Goal: Navigation & Orientation: Understand site structure

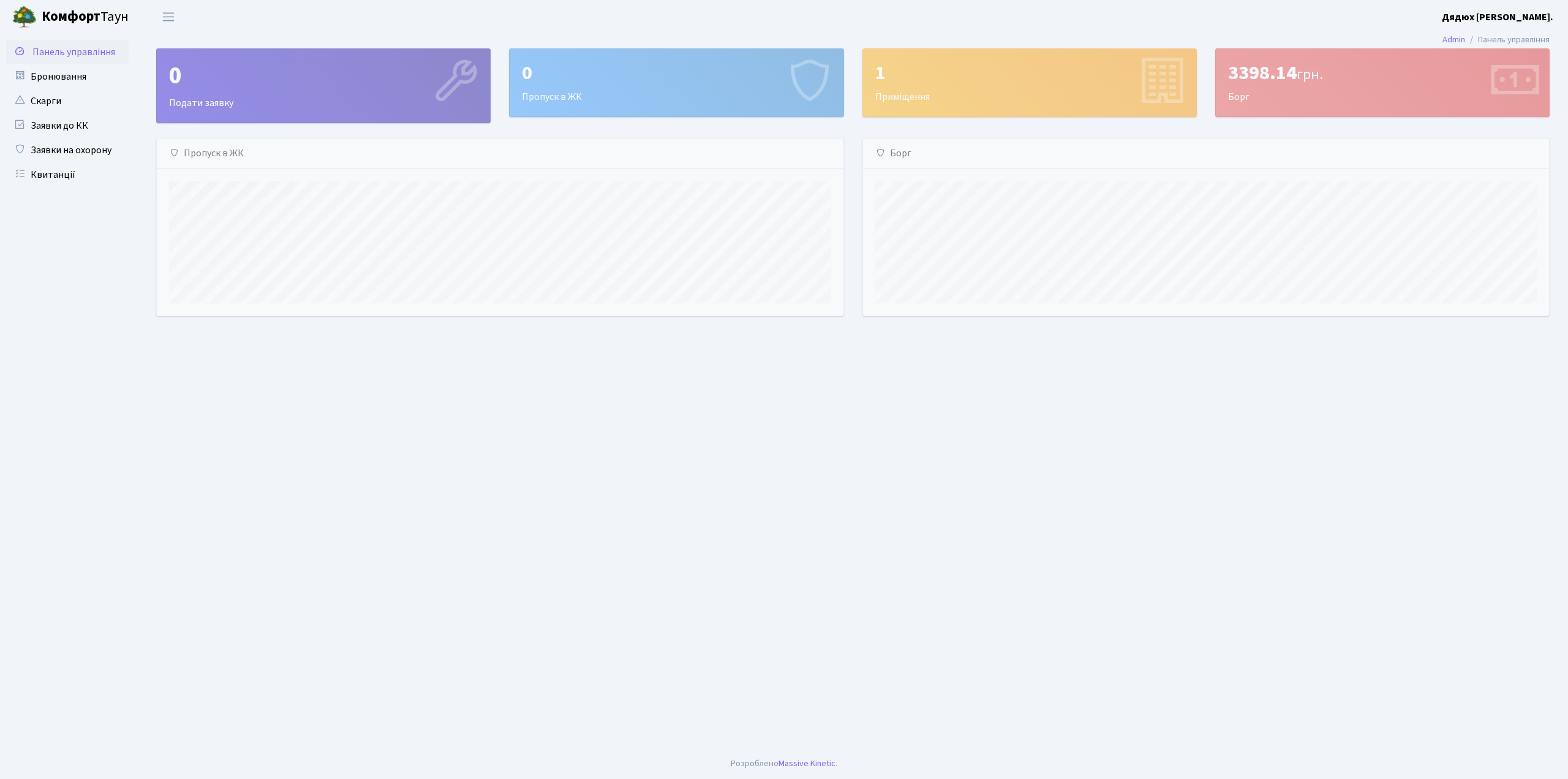
scroll to position [177, 686]
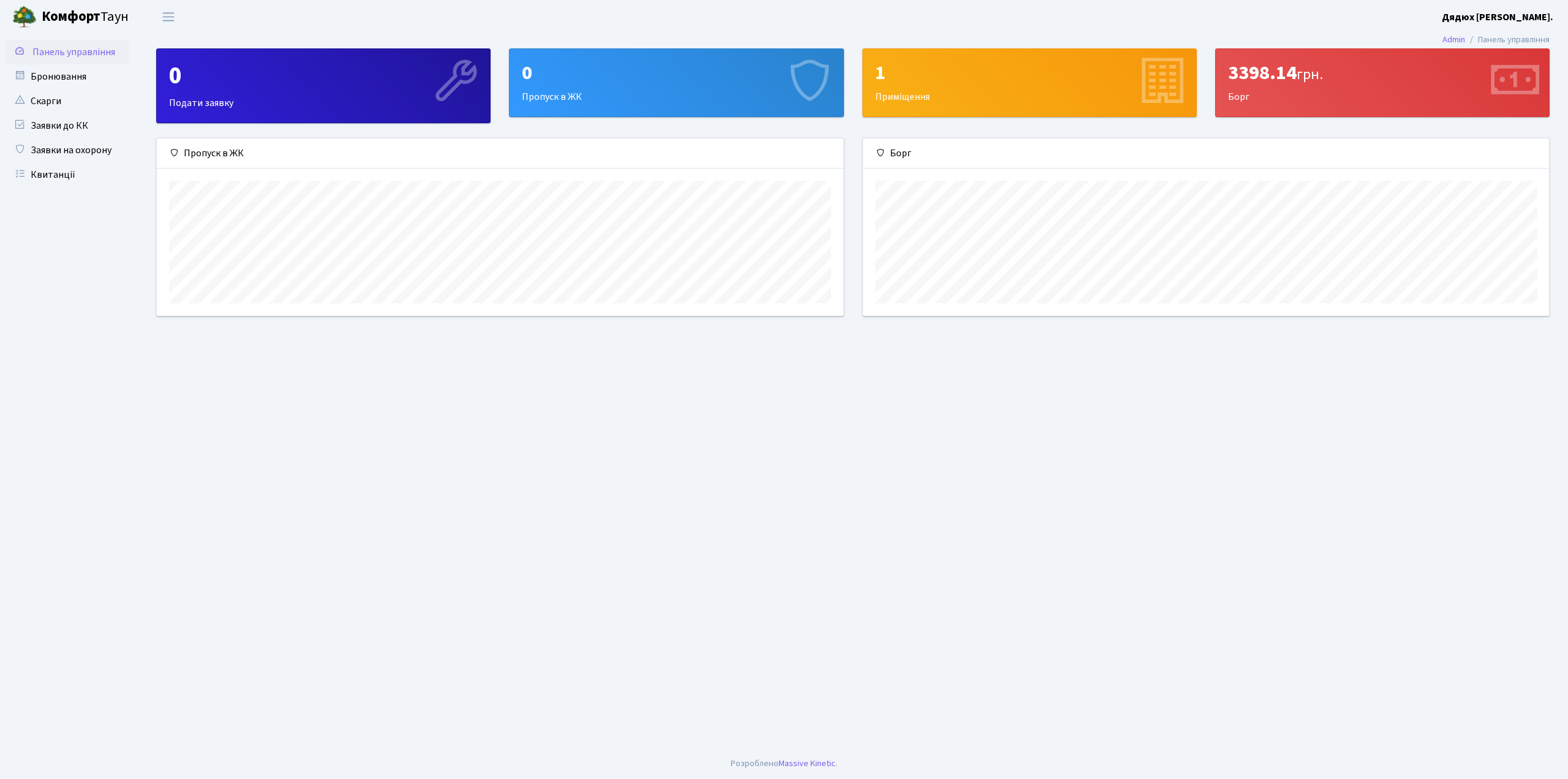
click at [1535, 13] on b "Дядюх [PERSON_NAME]." at bounding box center [1497, 17] width 111 height 13
click at [1505, 37] on link "Мій обліковий запис" at bounding box center [1492, 38] width 122 height 19
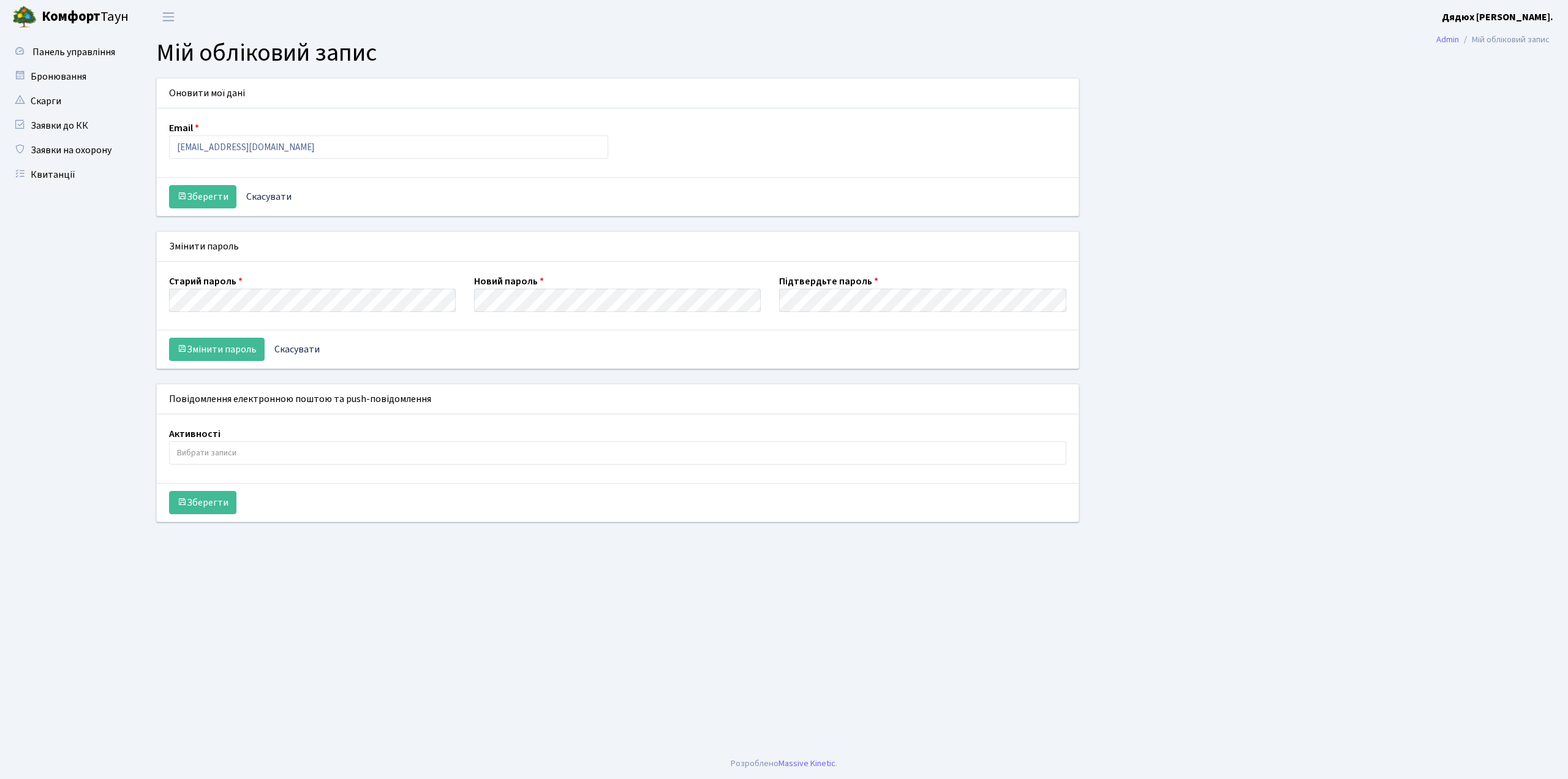
select select
click at [58, 48] on span "Панель управління" at bounding box center [74, 52] width 82 height 13
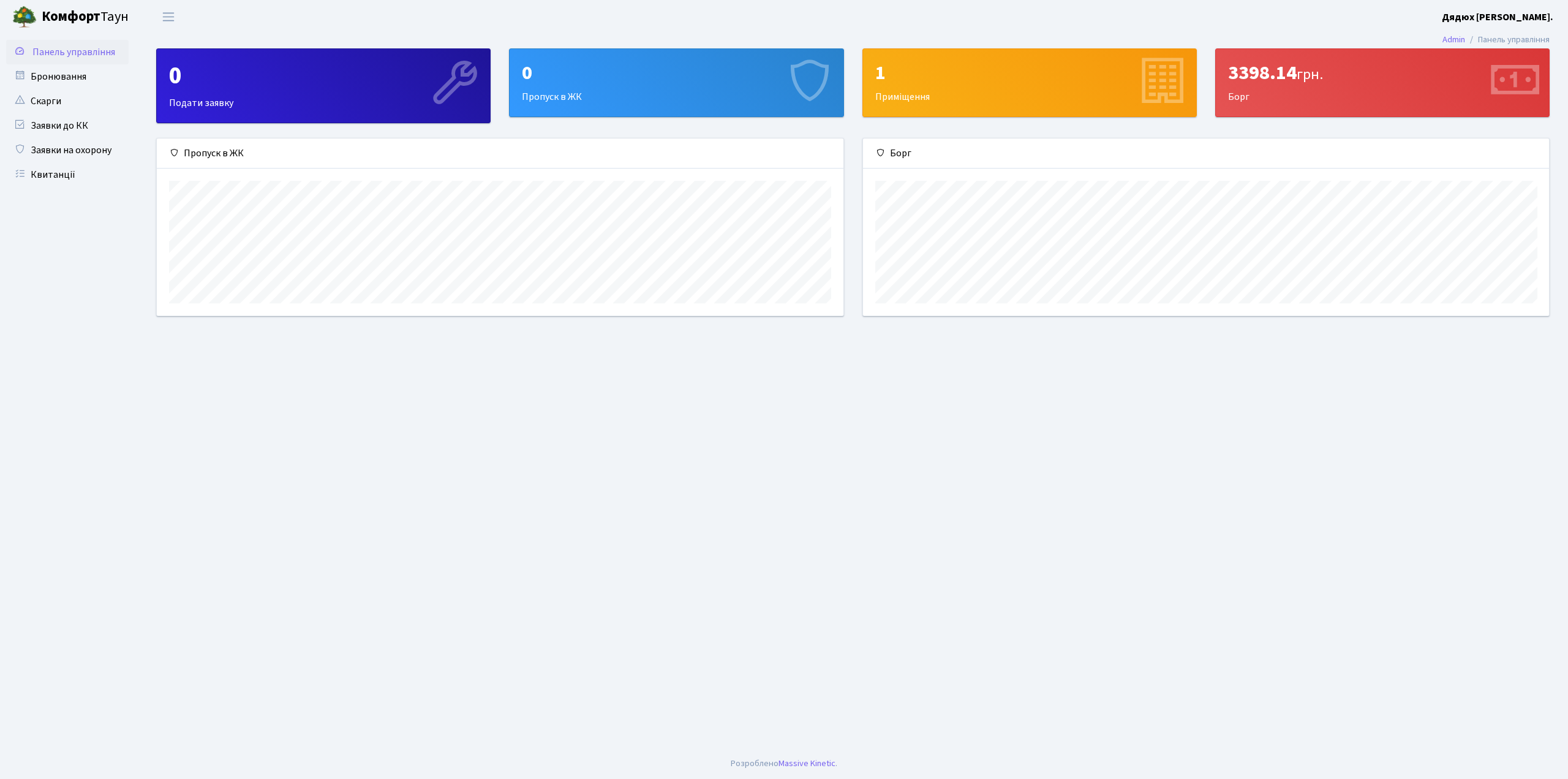
scroll to position [177, 686]
click at [54, 77] on link "Бронювання" at bounding box center [67, 76] width 123 height 25
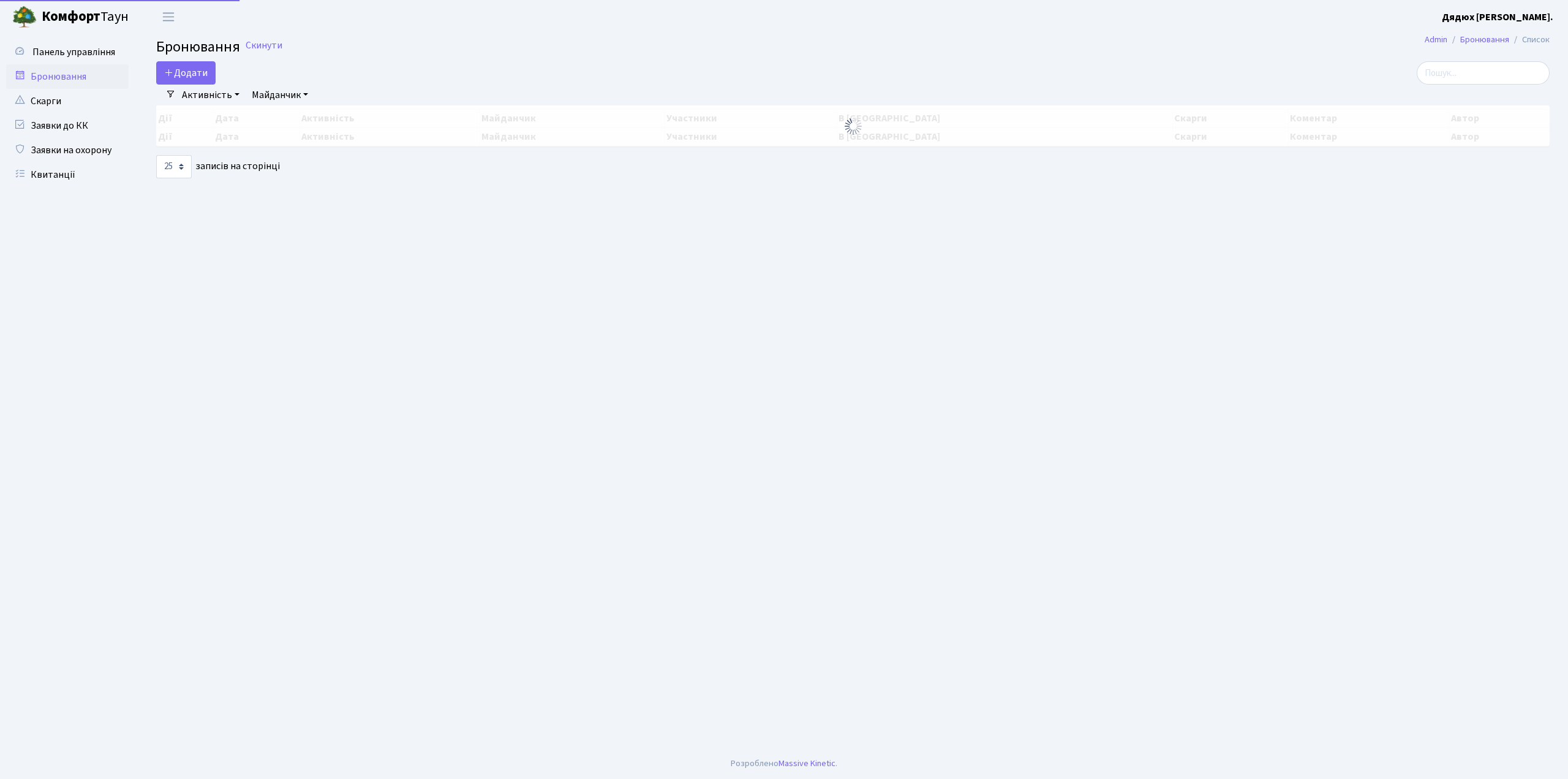
select select "25"
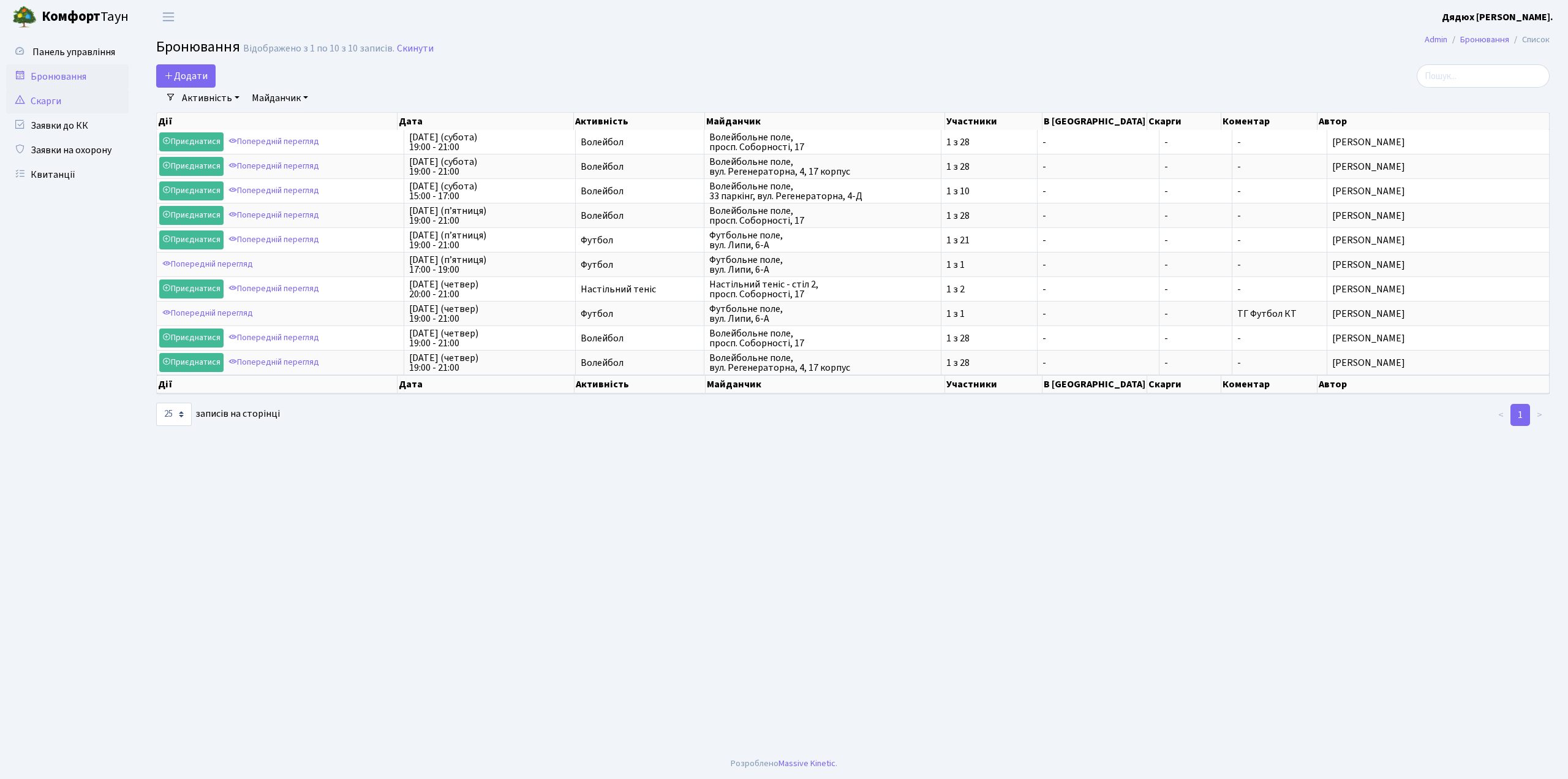
click at [60, 102] on link "Скарги" at bounding box center [67, 101] width 123 height 25
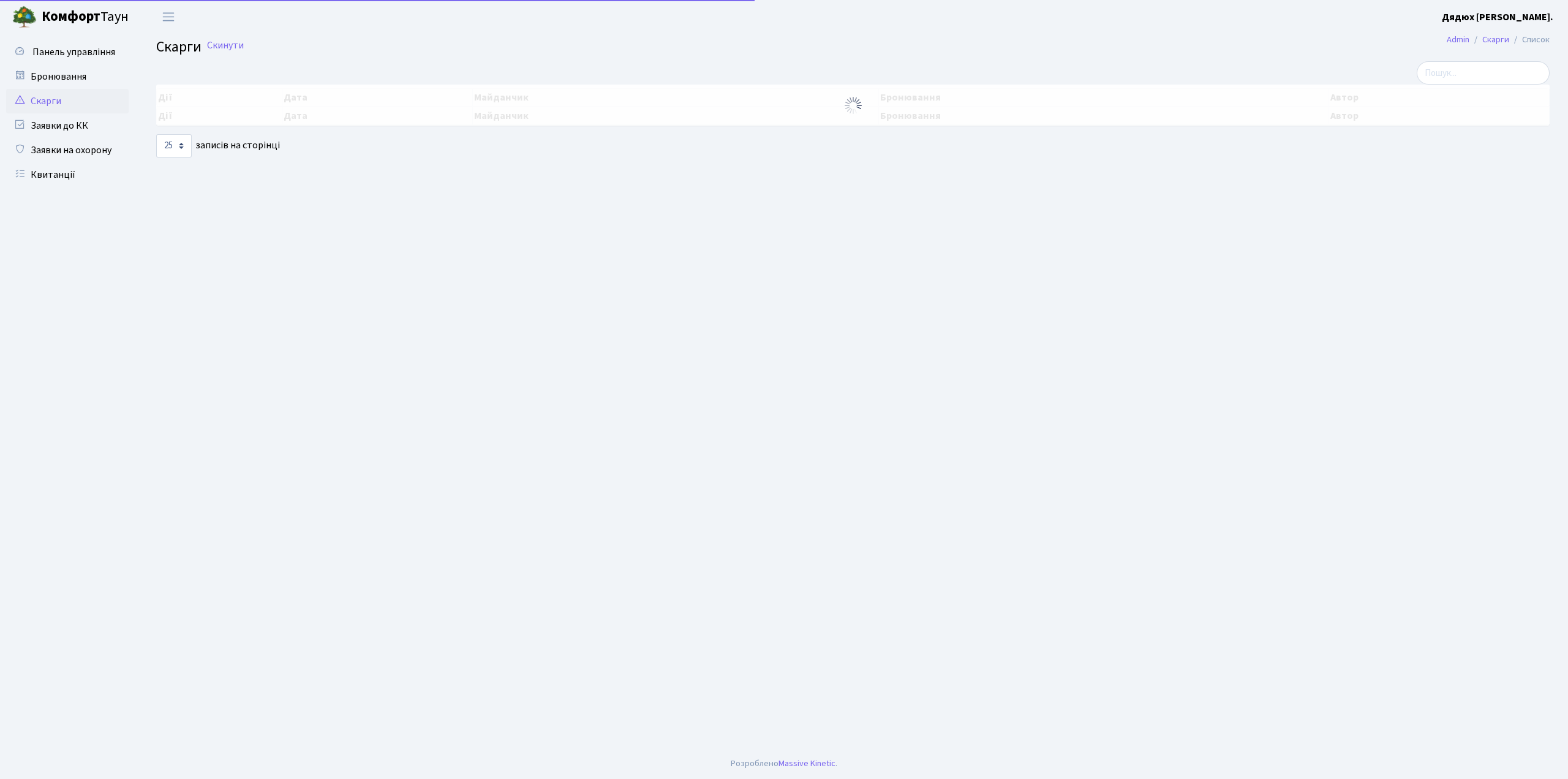
select select "25"
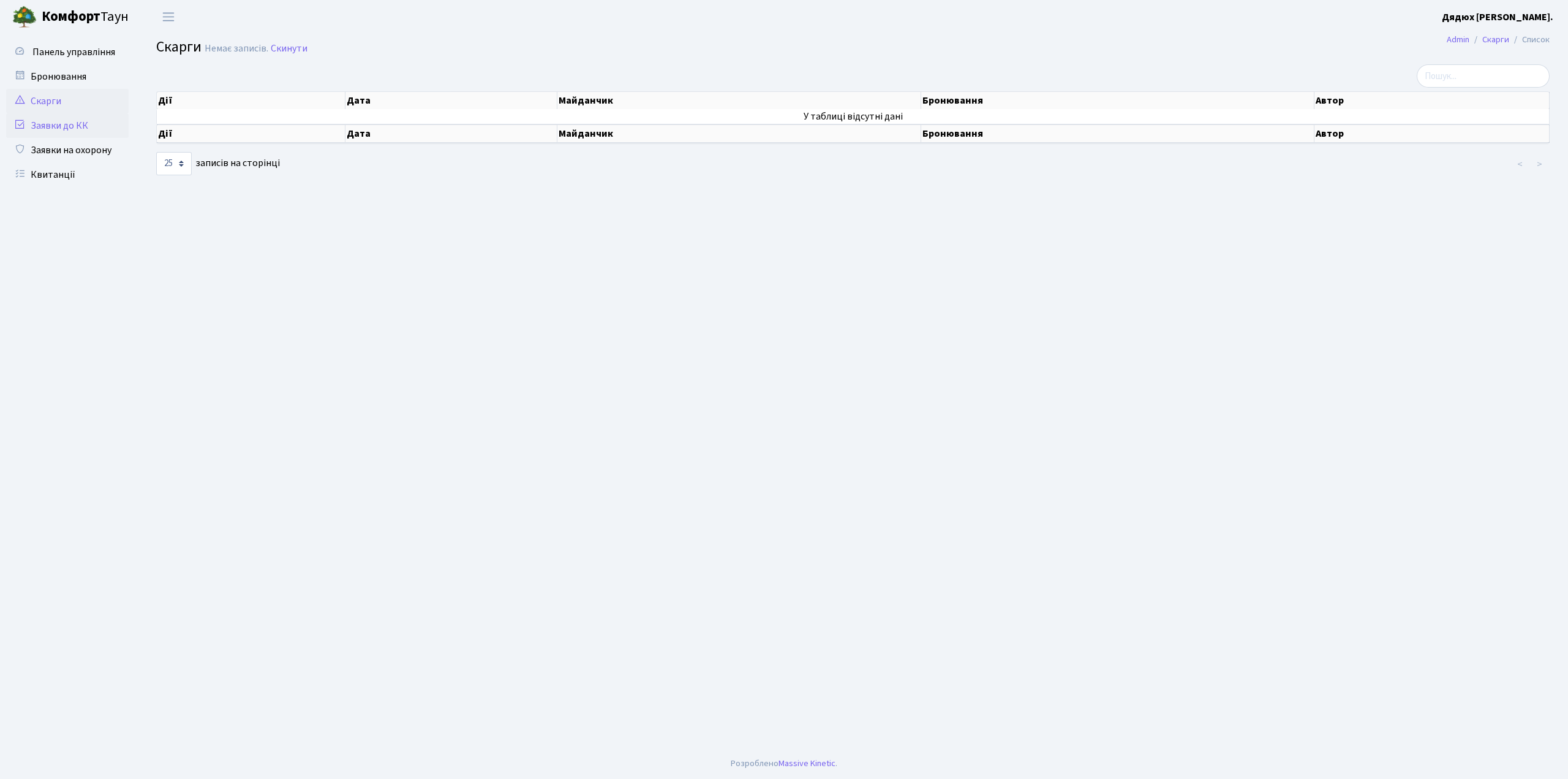
click at [87, 126] on link "Заявки до КК" at bounding box center [67, 125] width 123 height 25
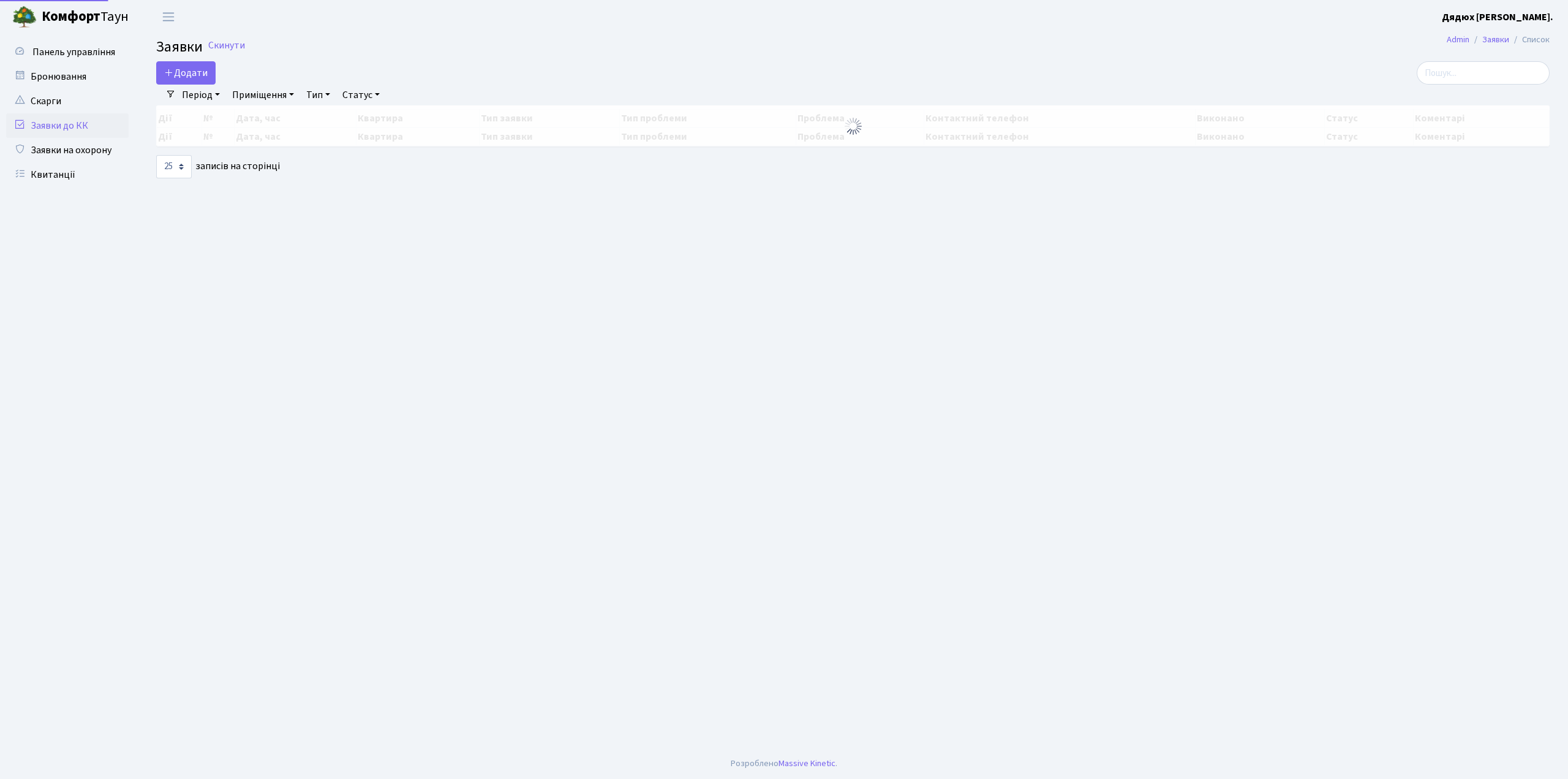
select select "25"
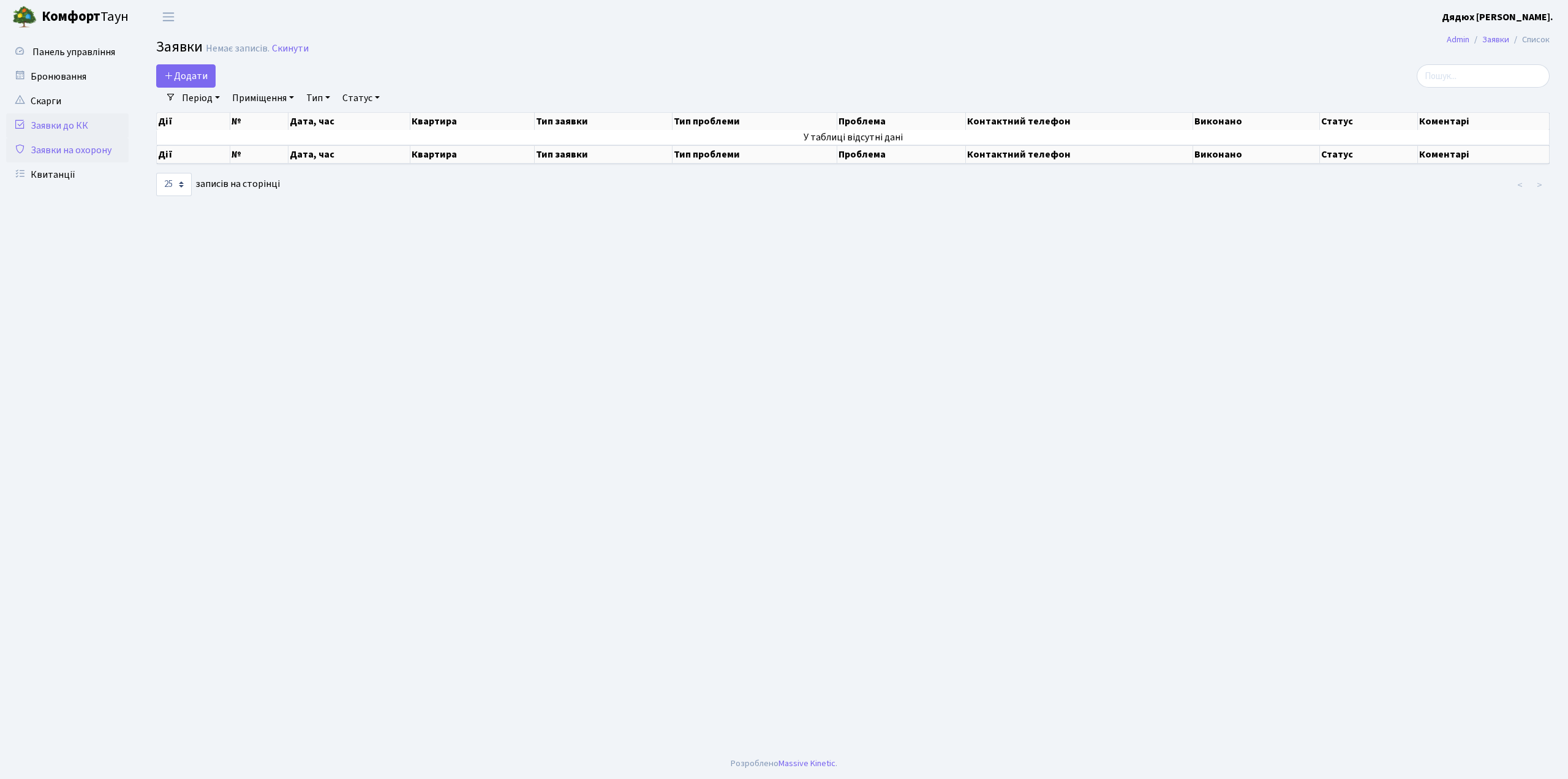
click at [60, 152] on link "Заявки на охорону" at bounding box center [67, 150] width 123 height 25
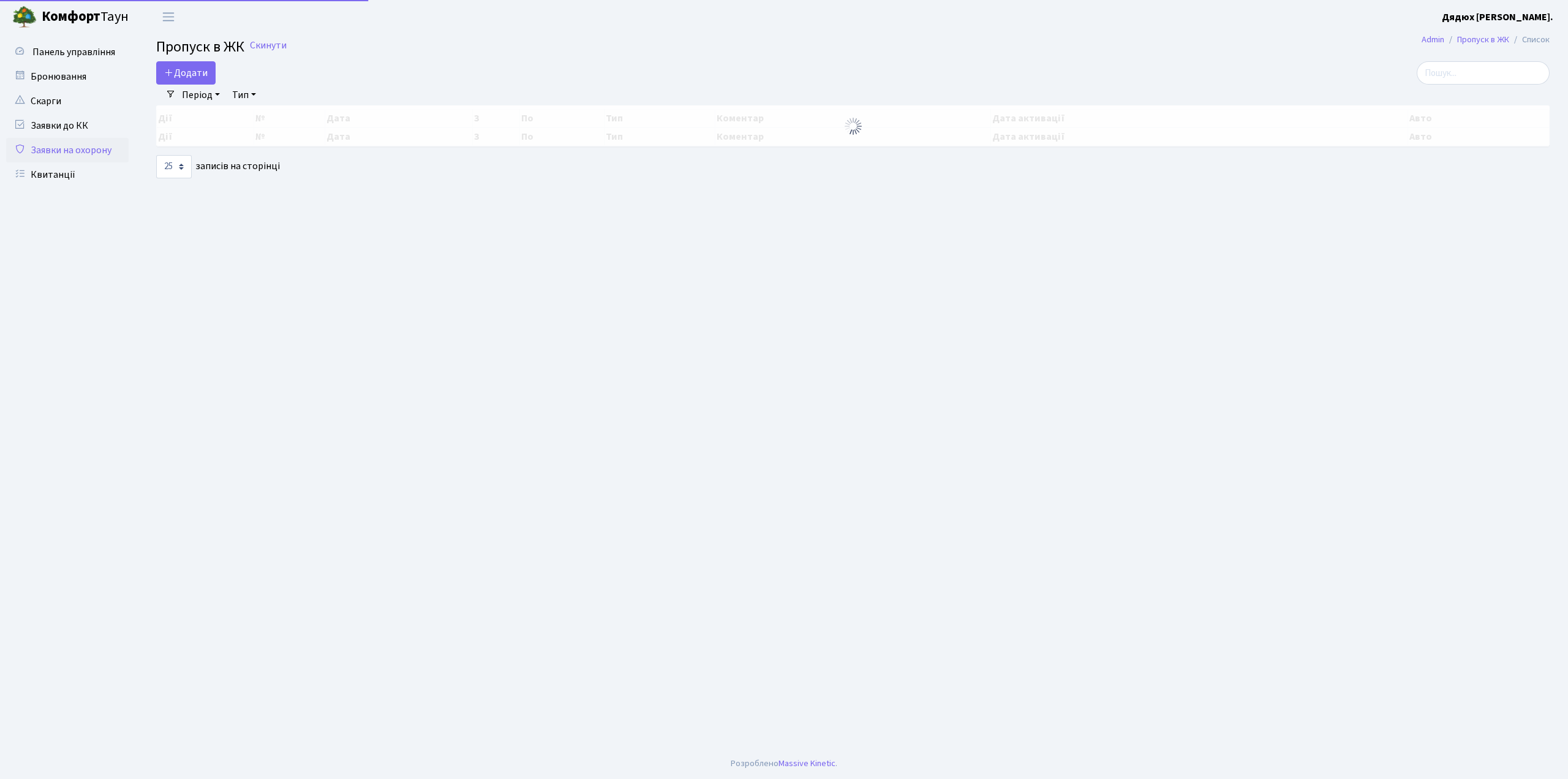
select select "25"
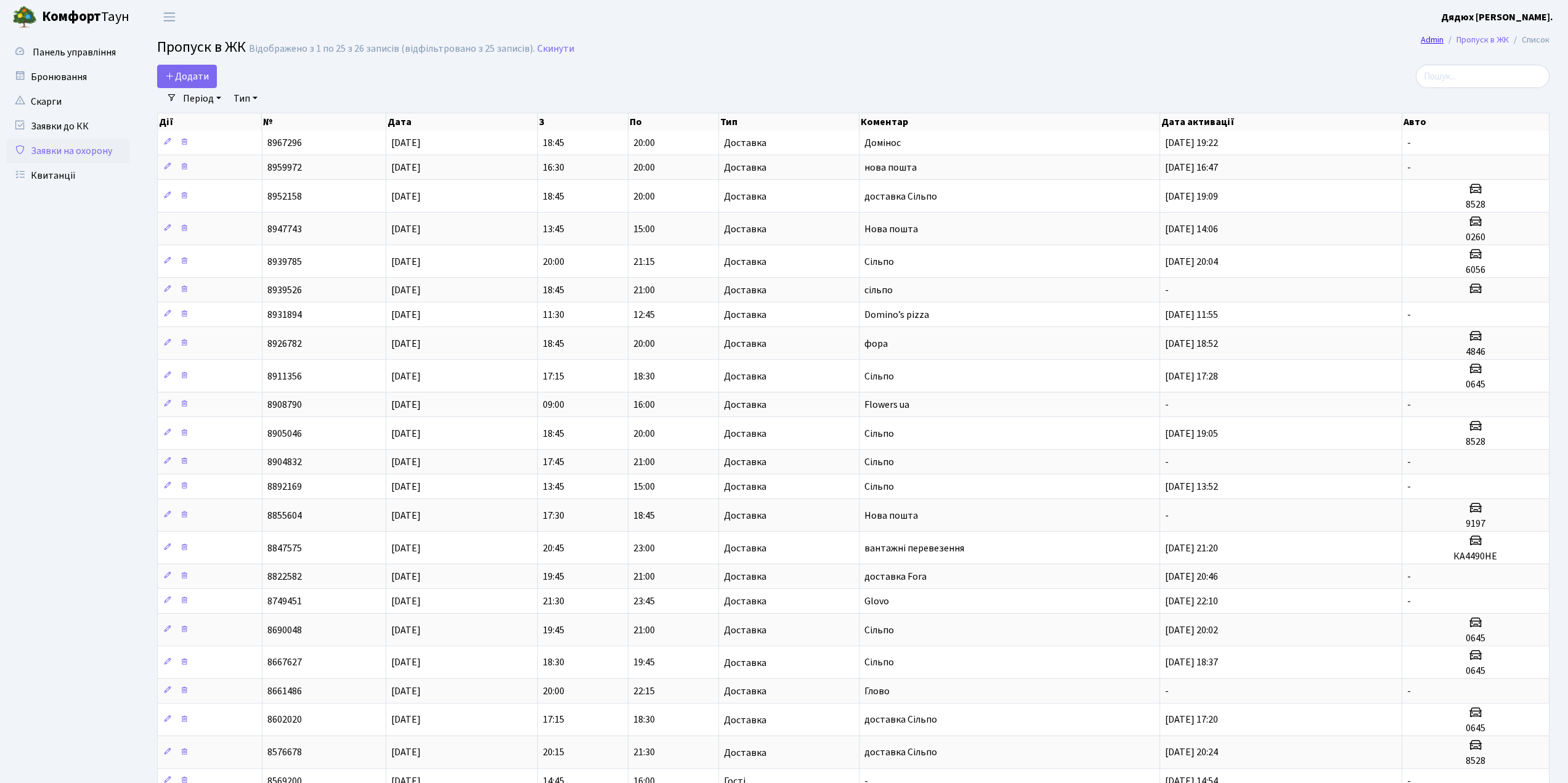
click at [1429, 39] on link "Admin" at bounding box center [1433, 40] width 23 height 13
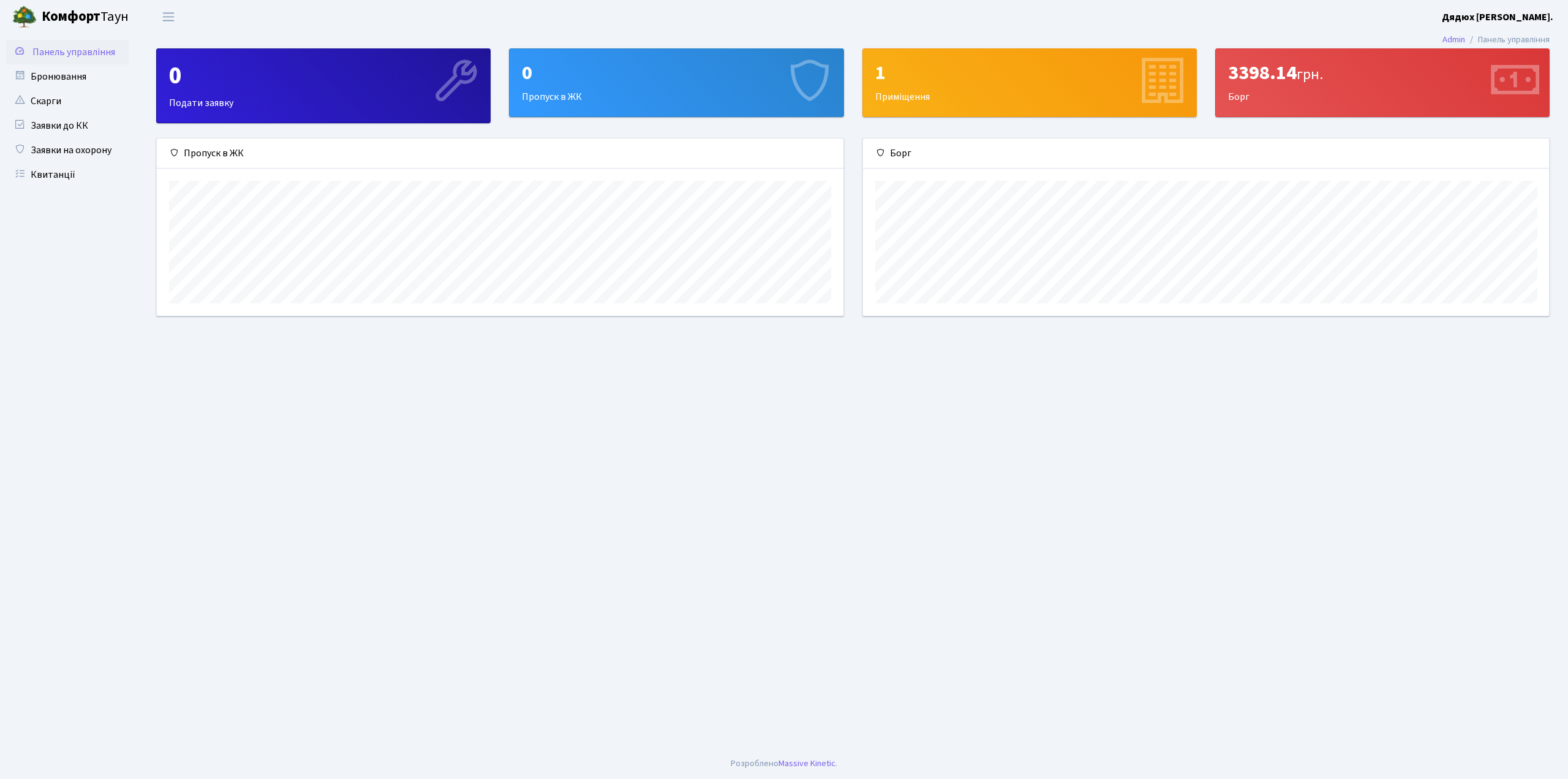
scroll to position [177, 686]
click at [170, 16] on span "Переключити навігацію" at bounding box center [168, 17] width 18 height 14
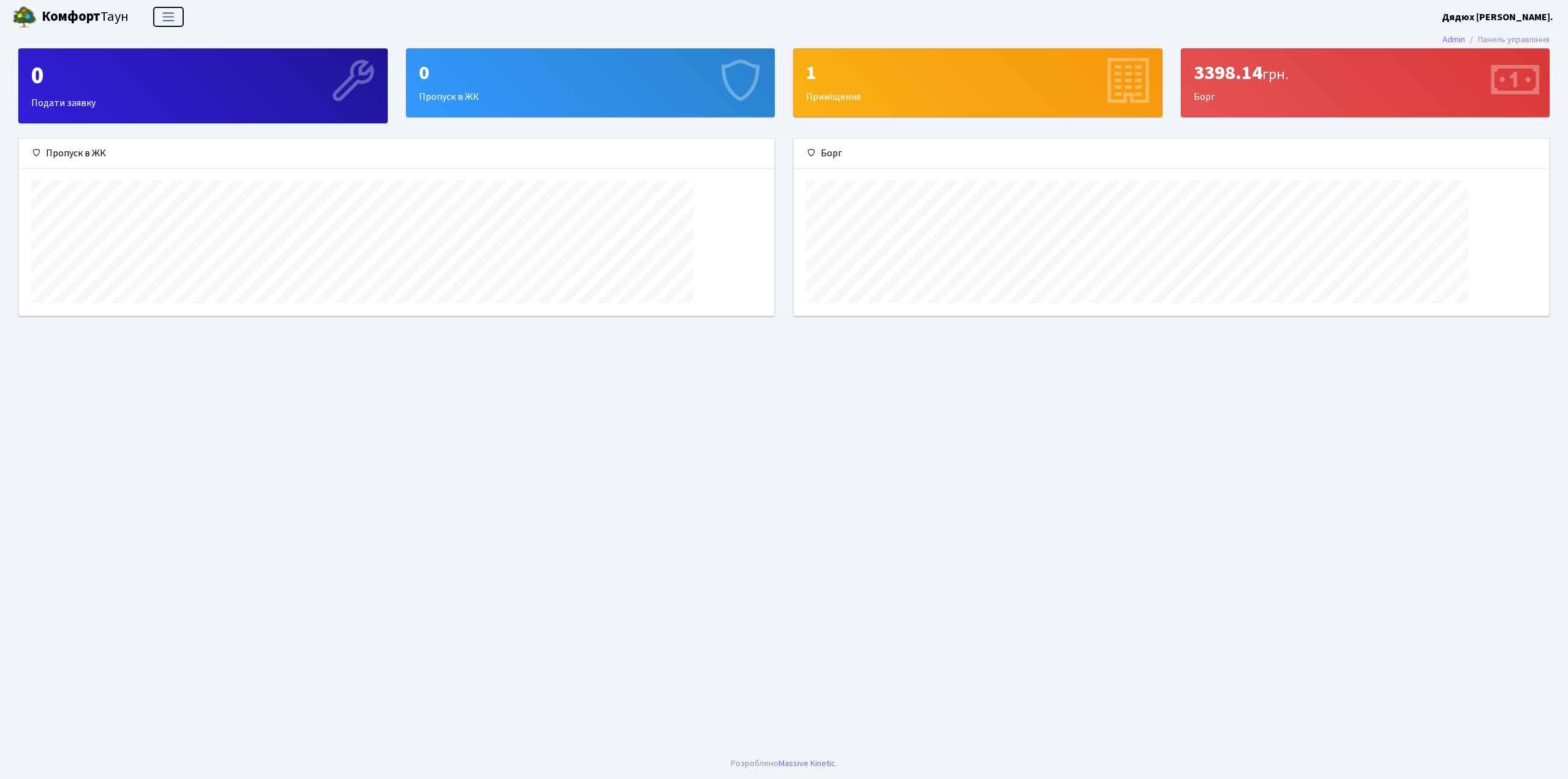
scroll to position [177, 755]
click at [170, 16] on span "Переключити навігацію" at bounding box center [168, 17] width 18 height 14
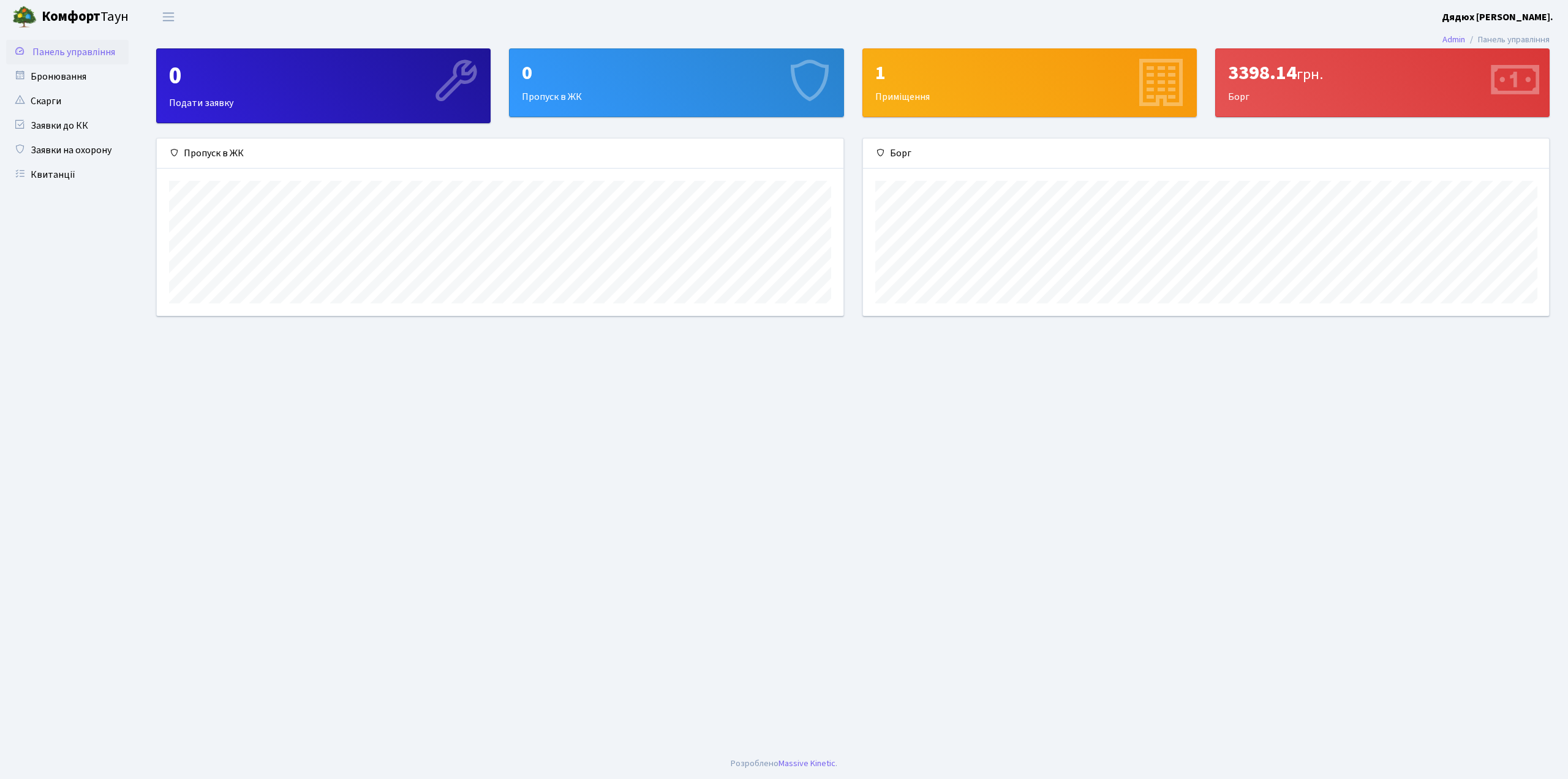
click at [1030, 79] on div "1" at bounding box center [1030, 72] width 309 height 23
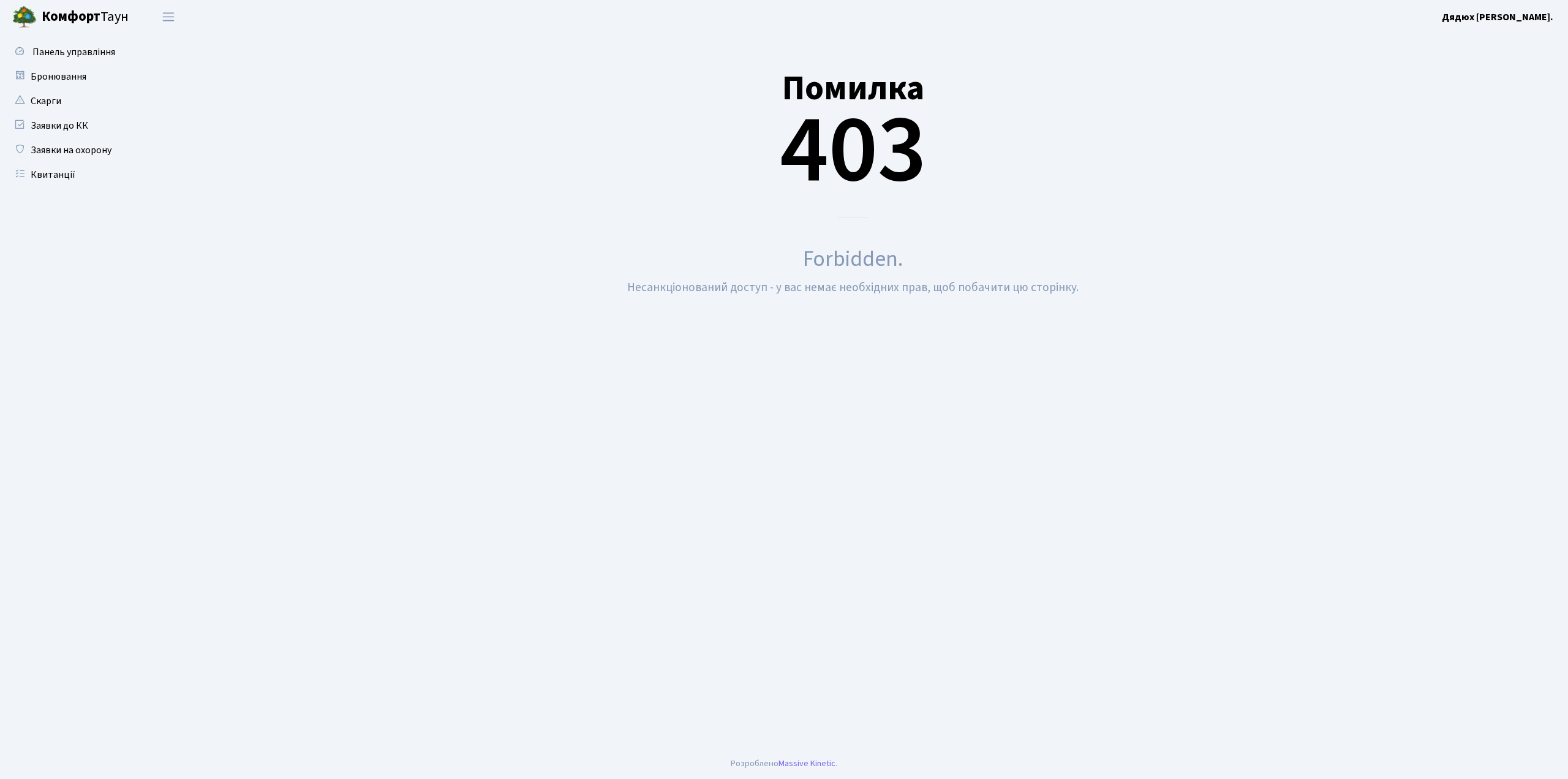
click at [1533, 15] on b "Дядюх [PERSON_NAME]." at bounding box center [1497, 17] width 111 height 13
click at [1494, 61] on link "Вийти" at bounding box center [1492, 67] width 122 height 19
